Goal: Register for event/course

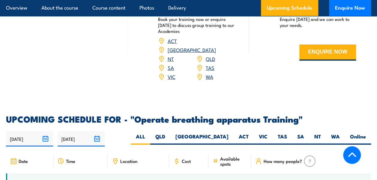
scroll to position [869, 0]
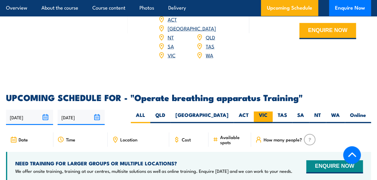
click at [260, 112] on label "VIC" at bounding box center [262, 118] width 19 height 12
click at [267, 112] on input "VIC" at bounding box center [269, 114] width 4 height 4
radio input "true"
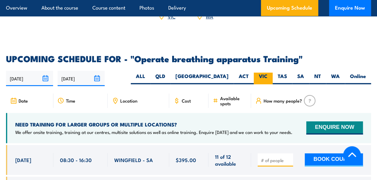
scroll to position [959, 0]
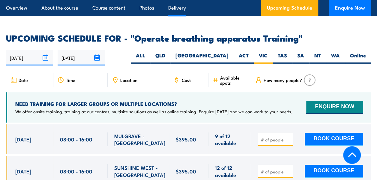
scroll to position [956, 0]
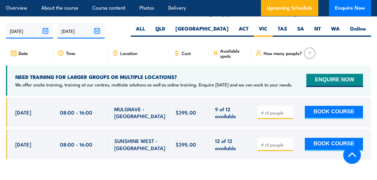
drag, startPoint x: 16, startPoint y: 106, endPoint x: 194, endPoint y: 129, distance: 179.6
click at [194, 129] on div "$395.00" at bounding box center [188, 133] width 365 height 71
copy div "[DATE] 08:00 - 16:00 MULGRAVE - [GEOGRAPHIC_DATA] 9 of 12 available $395.00 $39…"
click at [264, 25] on label "VIC" at bounding box center [262, 31] width 19 height 12
click at [267, 25] on input "VIC" at bounding box center [269, 27] width 4 height 4
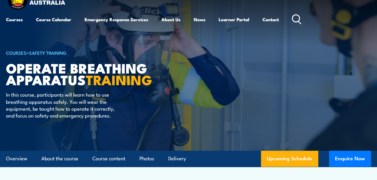
scroll to position [0, 0]
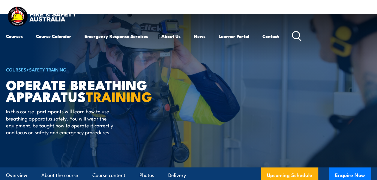
click at [299, 33] on icon at bounding box center [297, 36] width 10 height 10
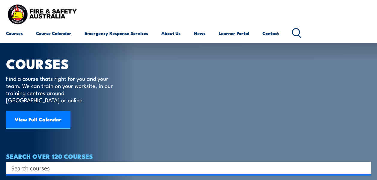
scroll to position [60, 0]
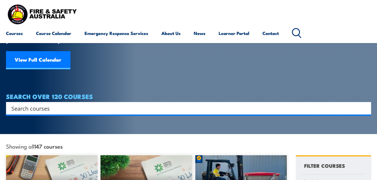
click at [30, 104] on input "Search input" at bounding box center [184, 108] width 346 height 9
type input "work safely at height"
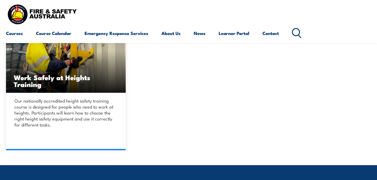
scroll to position [180, 0]
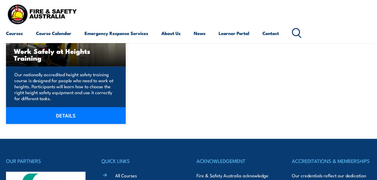
click at [70, 115] on link "DETAILS" at bounding box center [66, 115] width 120 height 17
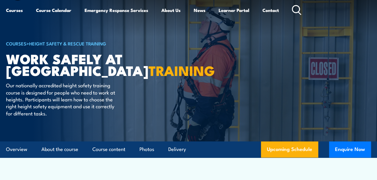
scroll to position [90, 0]
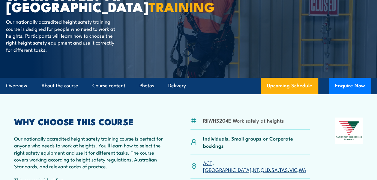
click at [289, 166] on link "VIC" at bounding box center [293, 169] width 8 height 7
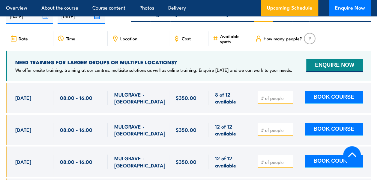
scroll to position [972, 0]
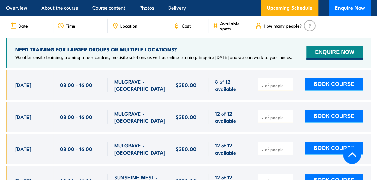
drag, startPoint x: 17, startPoint y: 108, endPoint x: 187, endPoint y: 162, distance: 178.4
click at [187, 162] on div "$350.00" at bounding box center [188, 169] width 365 height 199
copy div "28 Oct, 2025 08:00 - 16:00 MULGRAVE - VIC 12 of 12 available $350.00 $350.00 12…"
